Goal: Task Accomplishment & Management: Complete application form

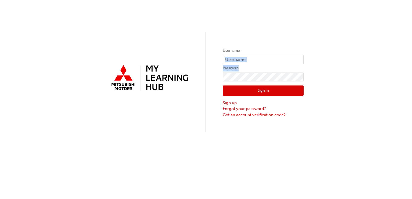
drag, startPoint x: 262, startPoint y: 67, endPoint x: 254, endPoint y: 42, distance: 26.2
click at [254, 42] on div "Username Password Sign In Sign up Forgot your password? Got an account verifica…" at bounding box center [206, 66] width 412 height 132
drag, startPoint x: 254, startPoint y: 42, endPoint x: 246, endPoint y: 59, distance: 19.2
click at [246, 59] on input "text" at bounding box center [263, 59] width 81 height 9
type input "0"
